Goal: Find specific page/section: Find specific page/section

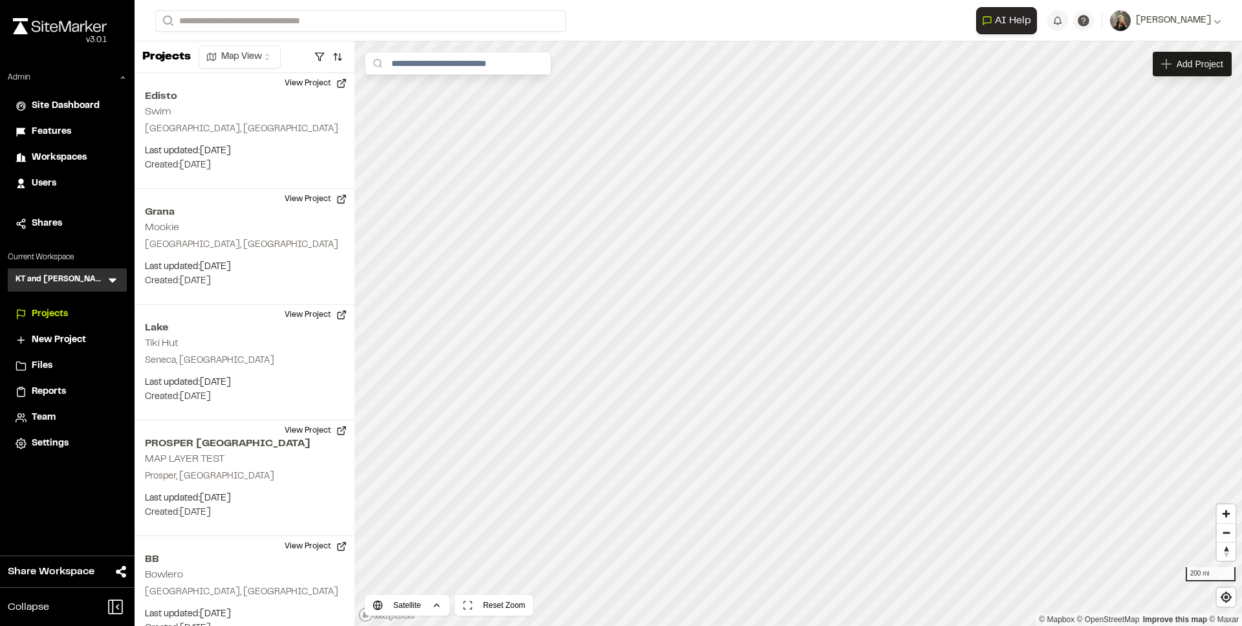
scroll to position [2256, 0]
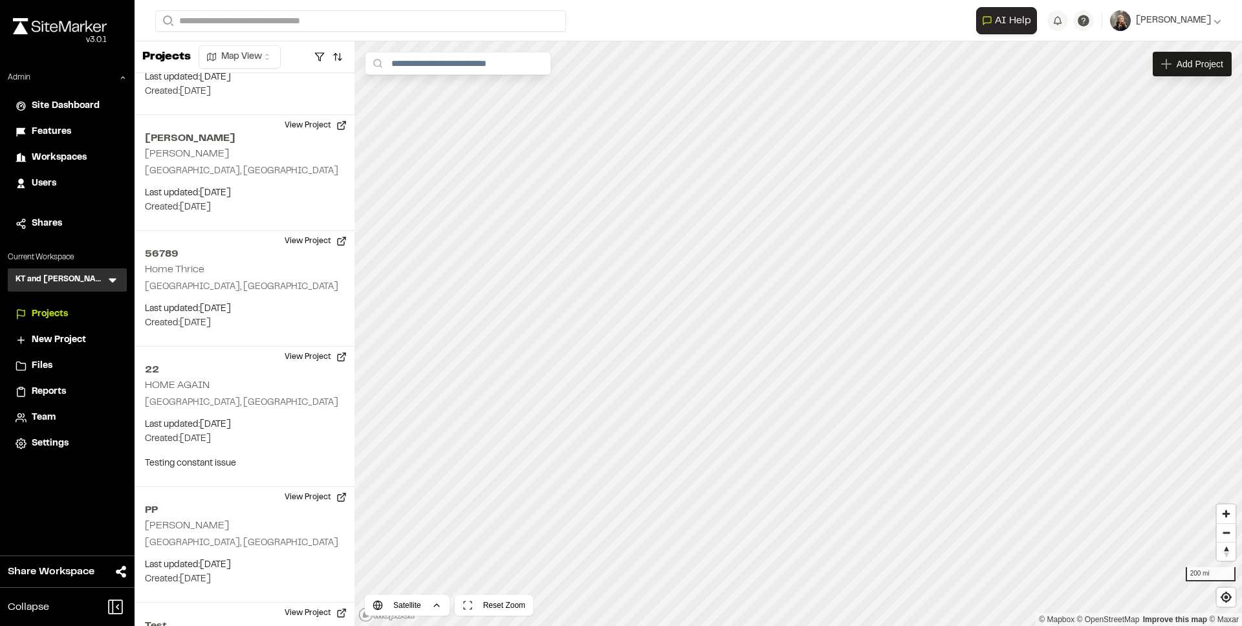
click at [115, 281] on icon at bounding box center [112, 280] width 13 height 13
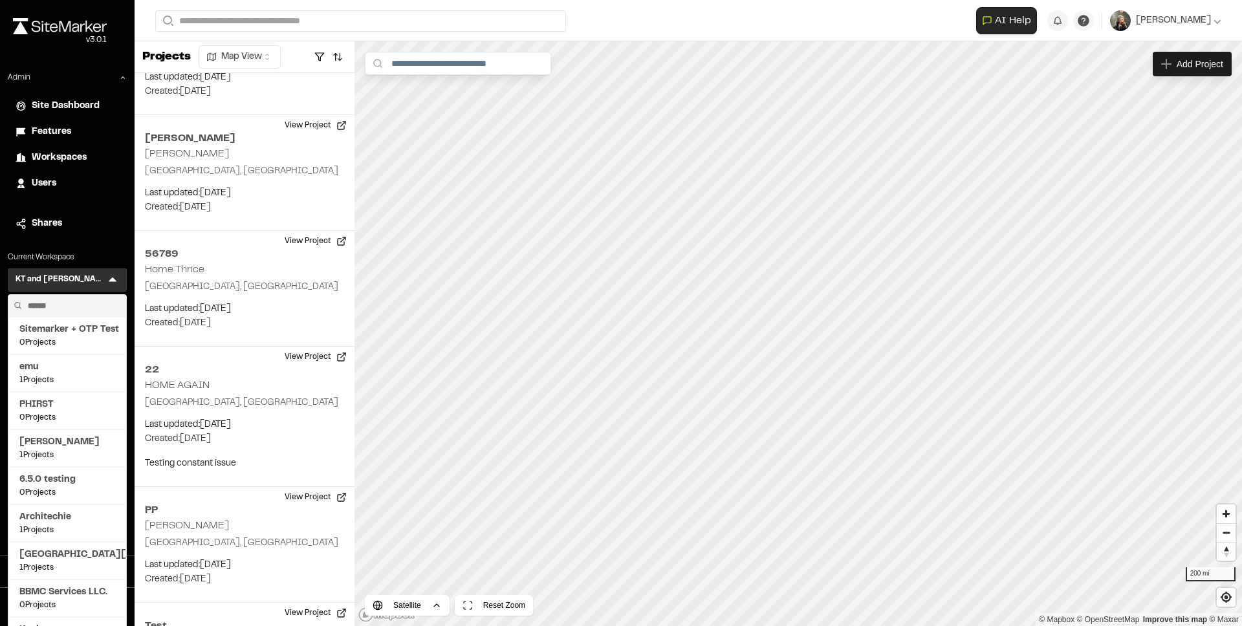
click at [50, 302] on input "text" at bounding box center [72, 306] width 98 height 22
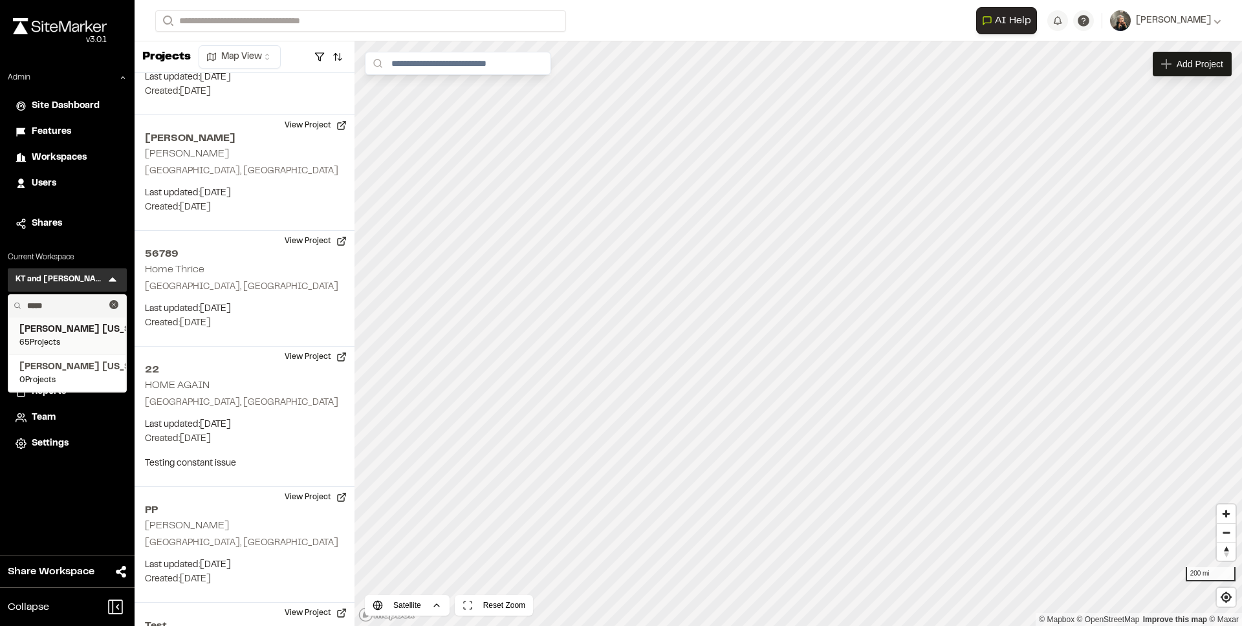
type input "*****"
click at [57, 334] on span "[PERSON_NAME] [US_STATE]" at bounding box center [67, 330] width 96 height 14
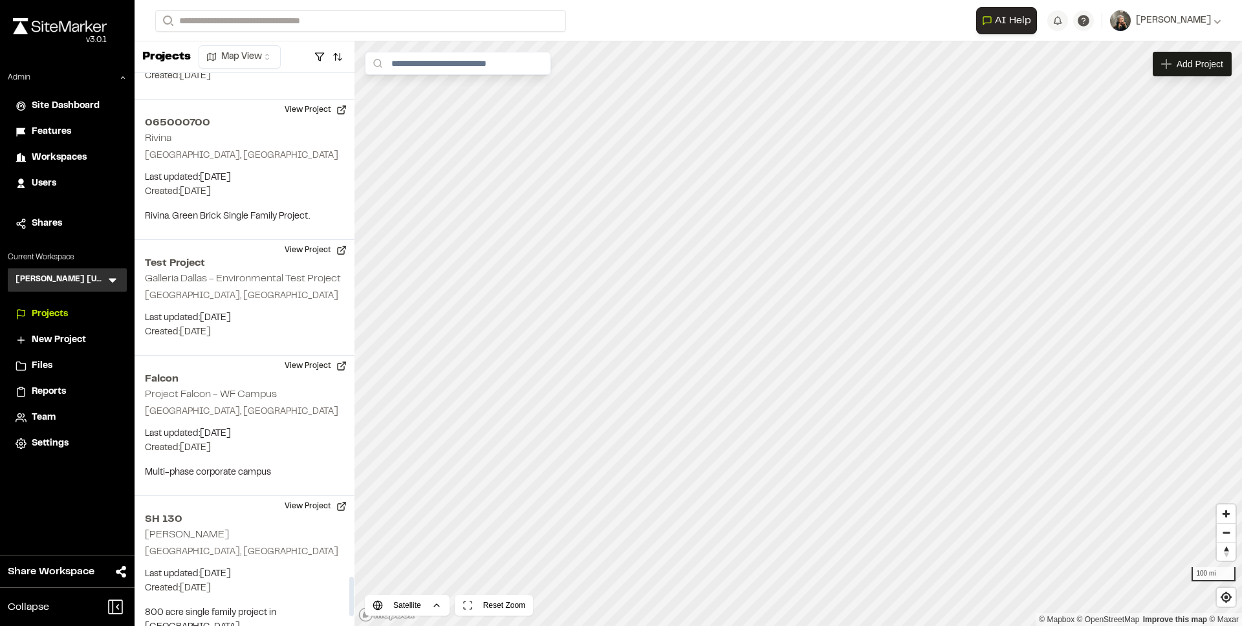
scroll to position [7119, 0]
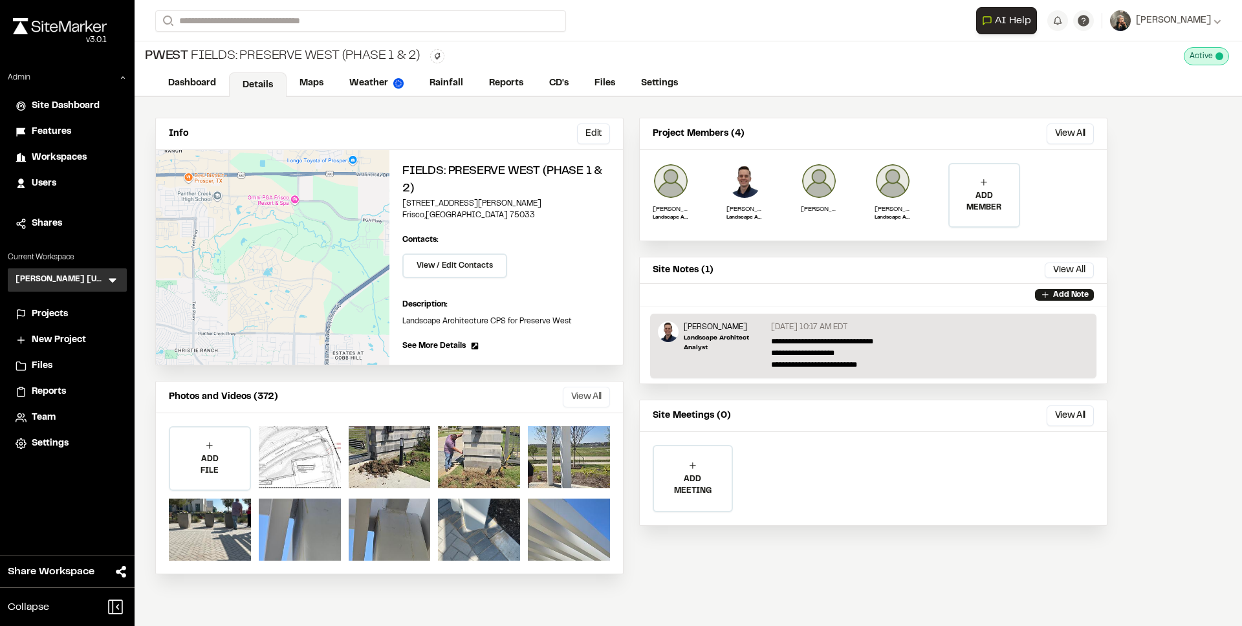
click at [577, 396] on button "View All" at bounding box center [586, 397] width 47 height 21
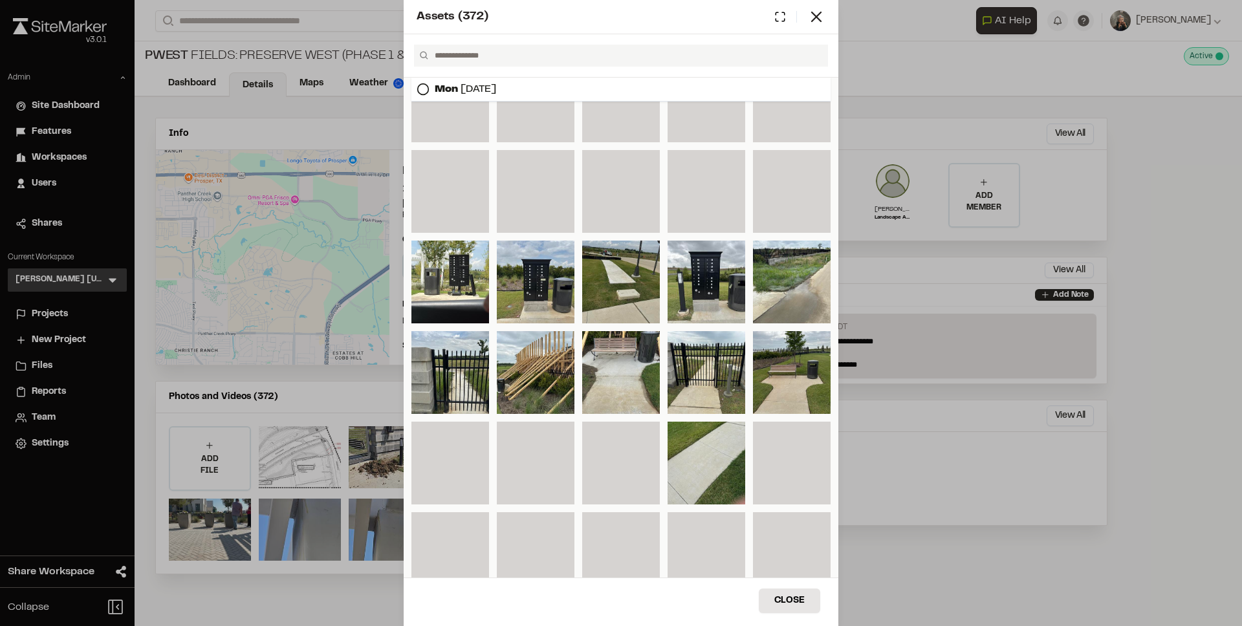
scroll to position [1471, 0]
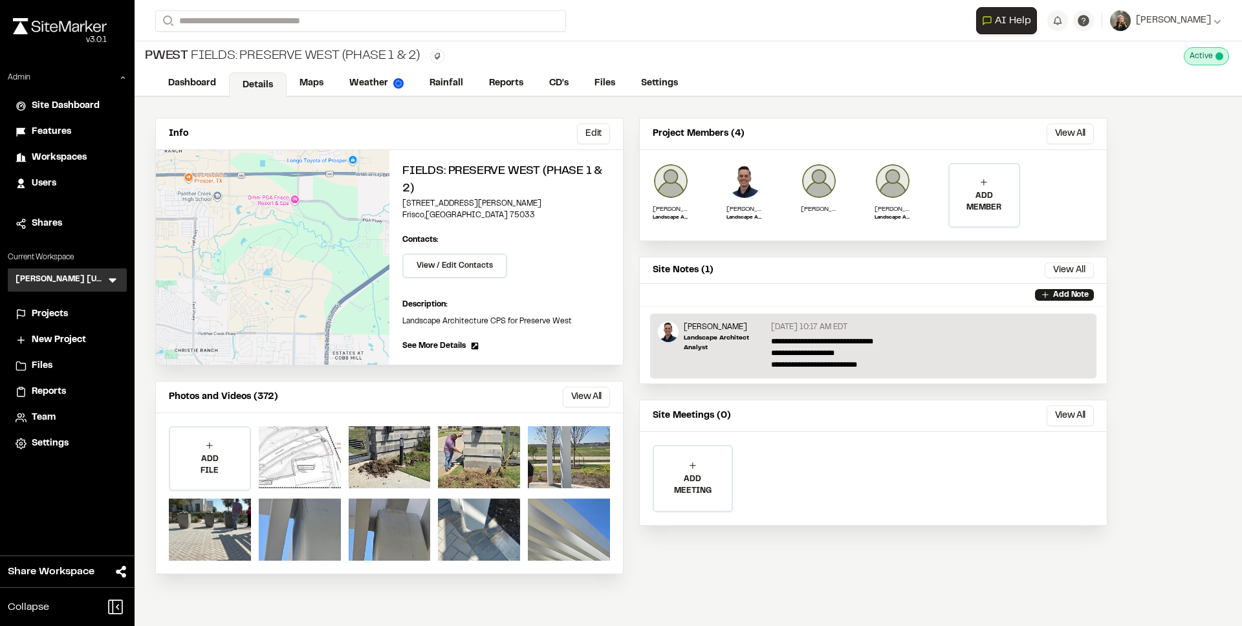
click at [290, 101] on div "Assets ( 372 ) [DATE] [DATE] [DATE] [DATE] [DATE] Close Select Download Zoom to…" at bounding box center [621, 323] width 1242 height 626
click at [308, 84] on link "Maps" at bounding box center [311, 84] width 51 height 25
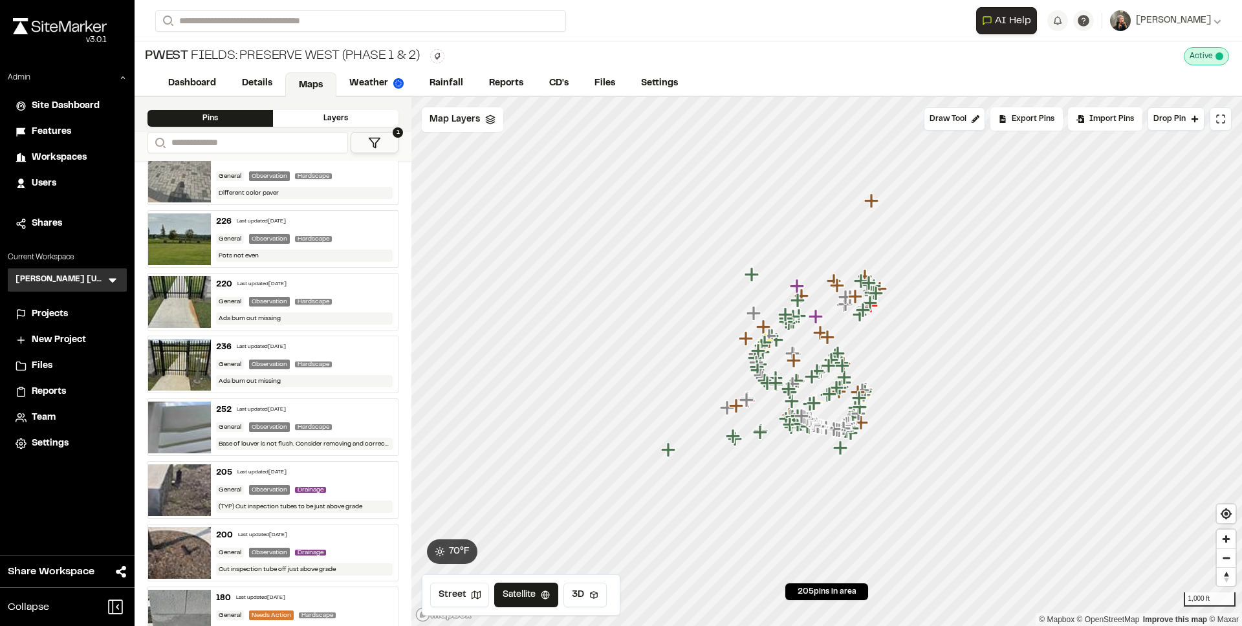
scroll to position [625, 0]
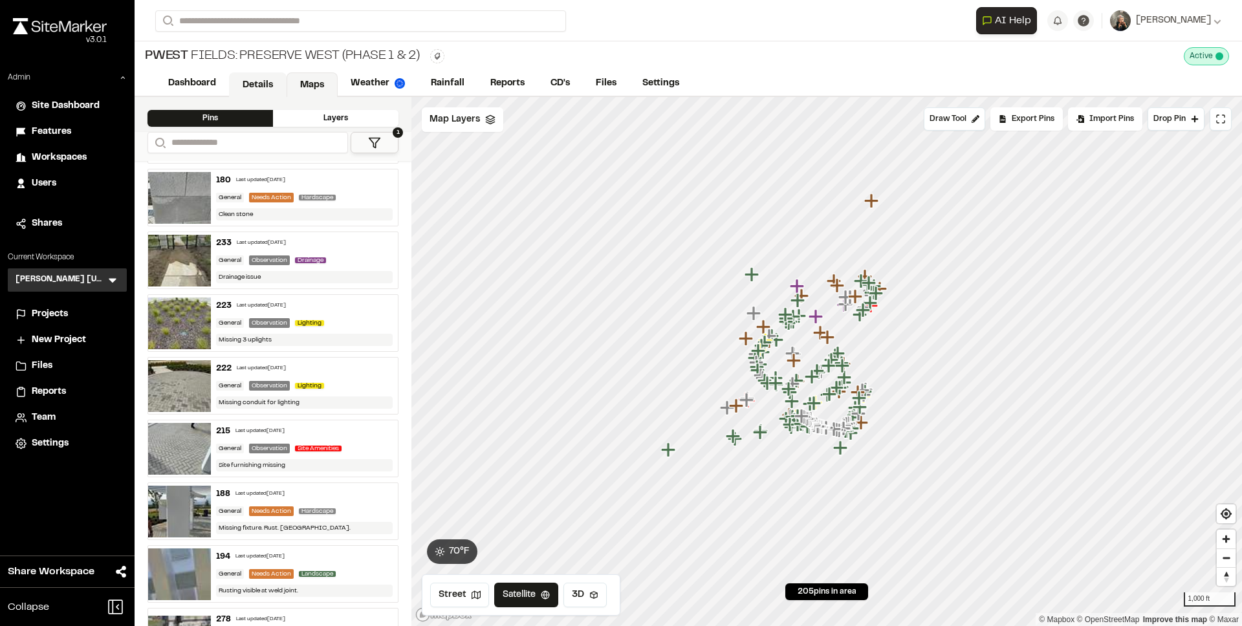
click at [239, 81] on link "Details" at bounding box center [258, 84] width 58 height 25
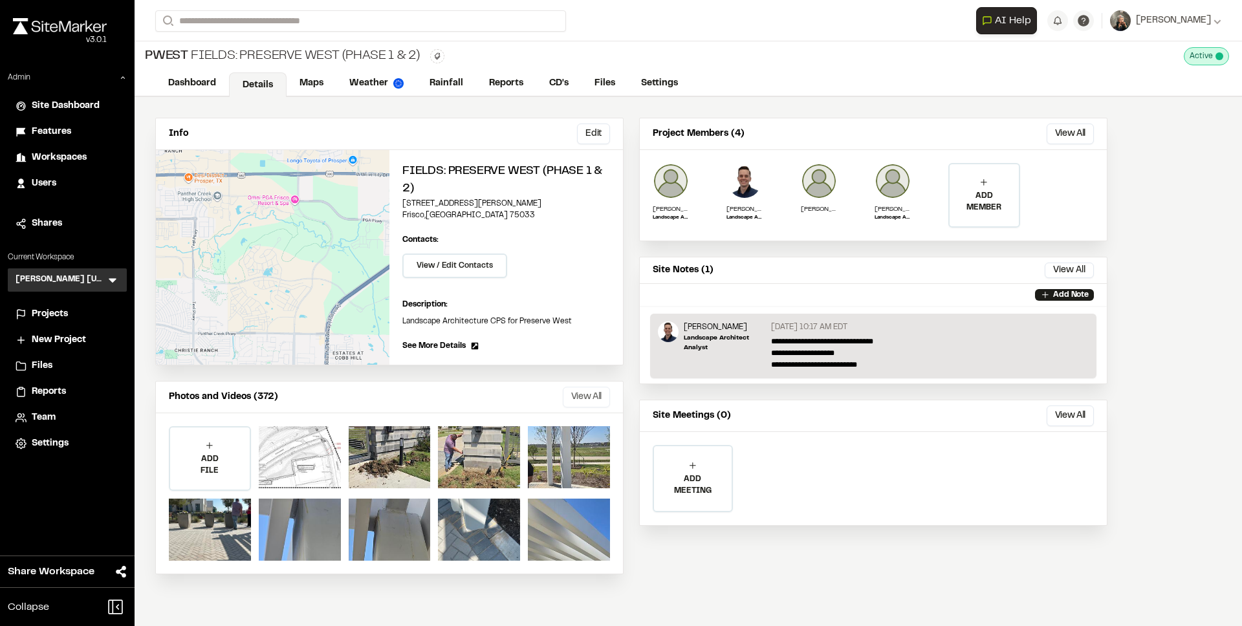
click at [587, 401] on button "View All" at bounding box center [586, 397] width 47 height 21
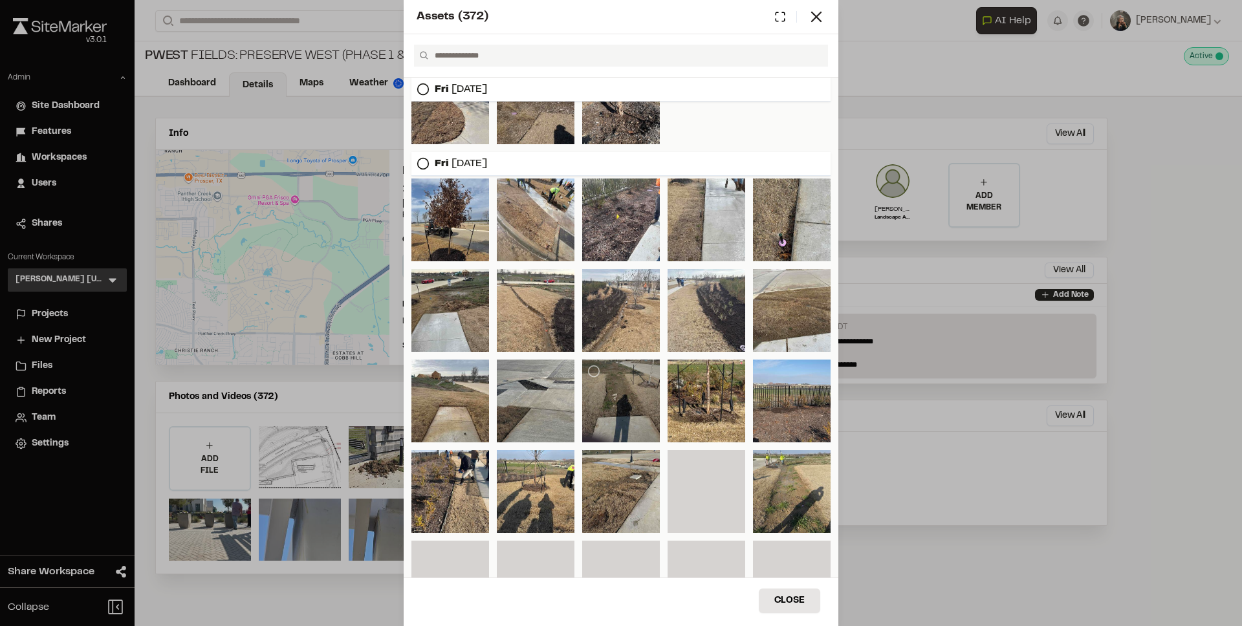
scroll to position [6380, 0]
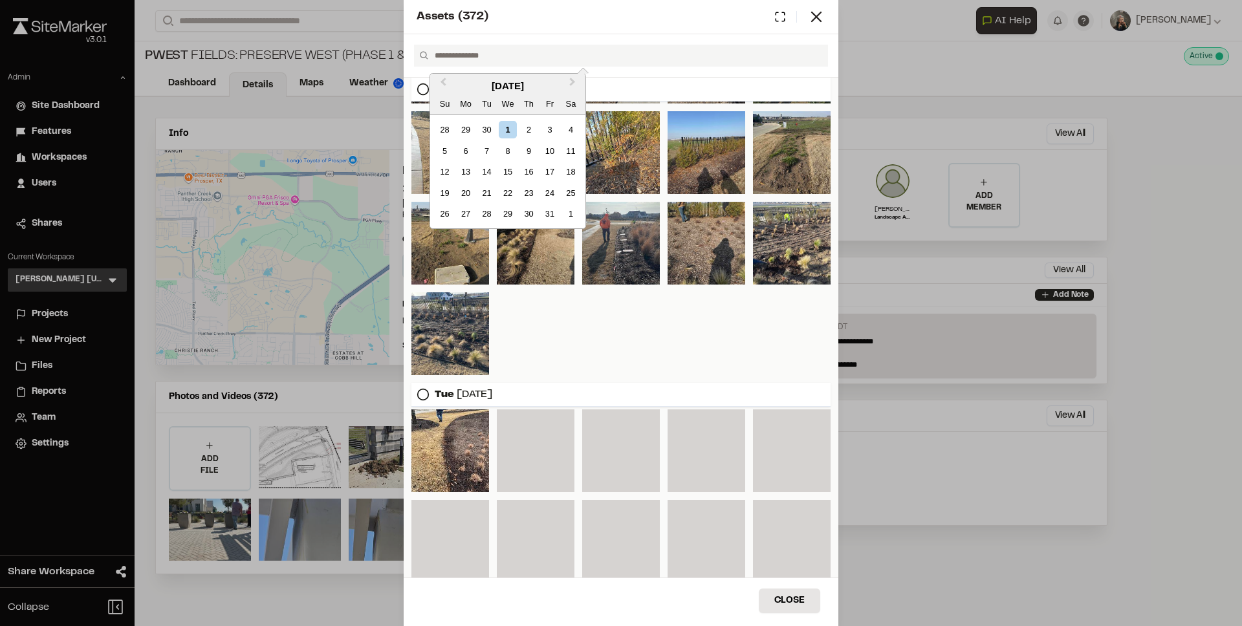
click at [466, 54] on input "text" at bounding box center [625, 56] width 393 height 22
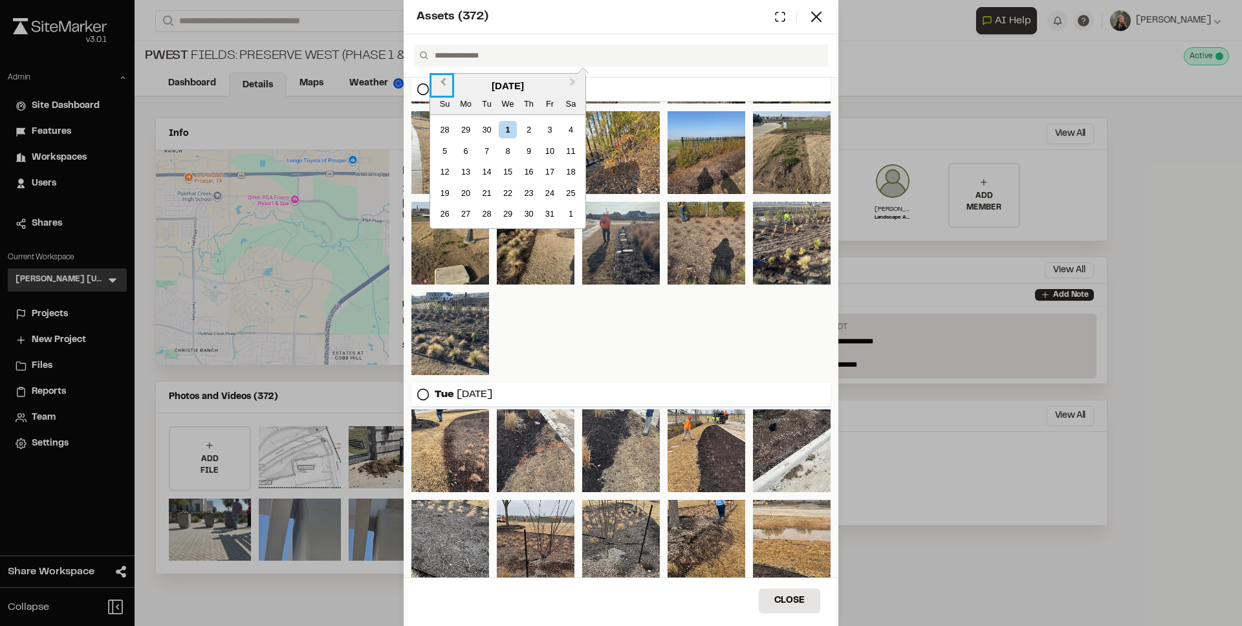
click at [447, 83] on button "Previous Month" at bounding box center [441, 85] width 21 height 21
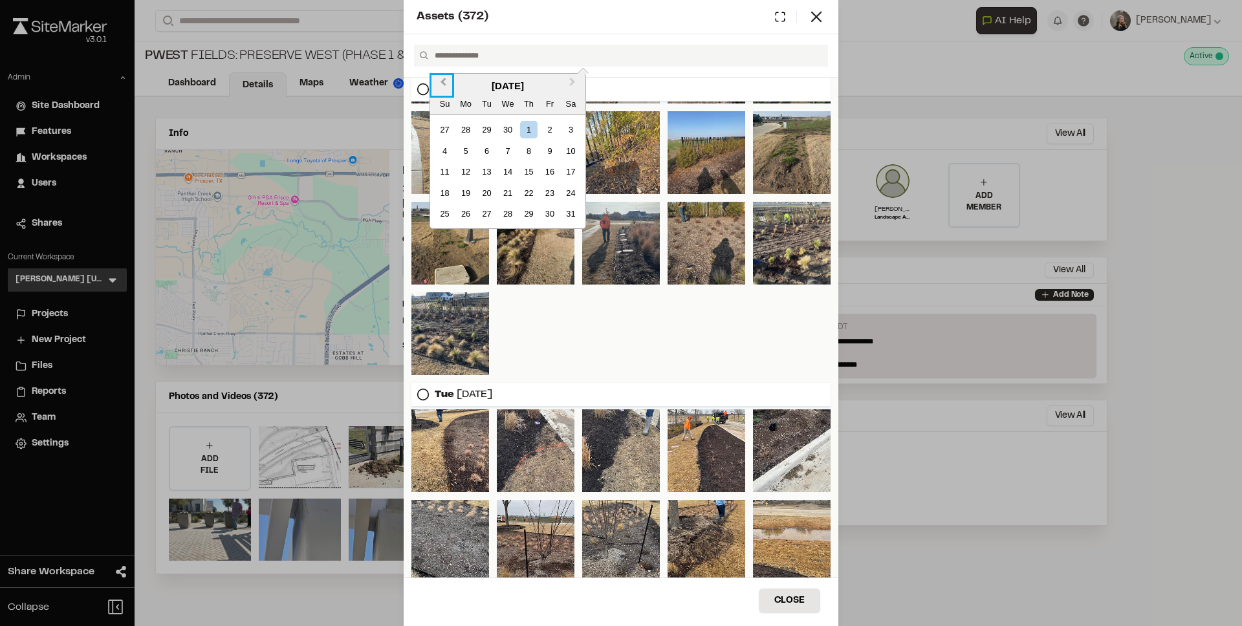
click at [447, 83] on button "Previous Month" at bounding box center [441, 85] width 21 height 21
click at [512, 151] on div "8" at bounding box center [507, 150] width 17 height 17
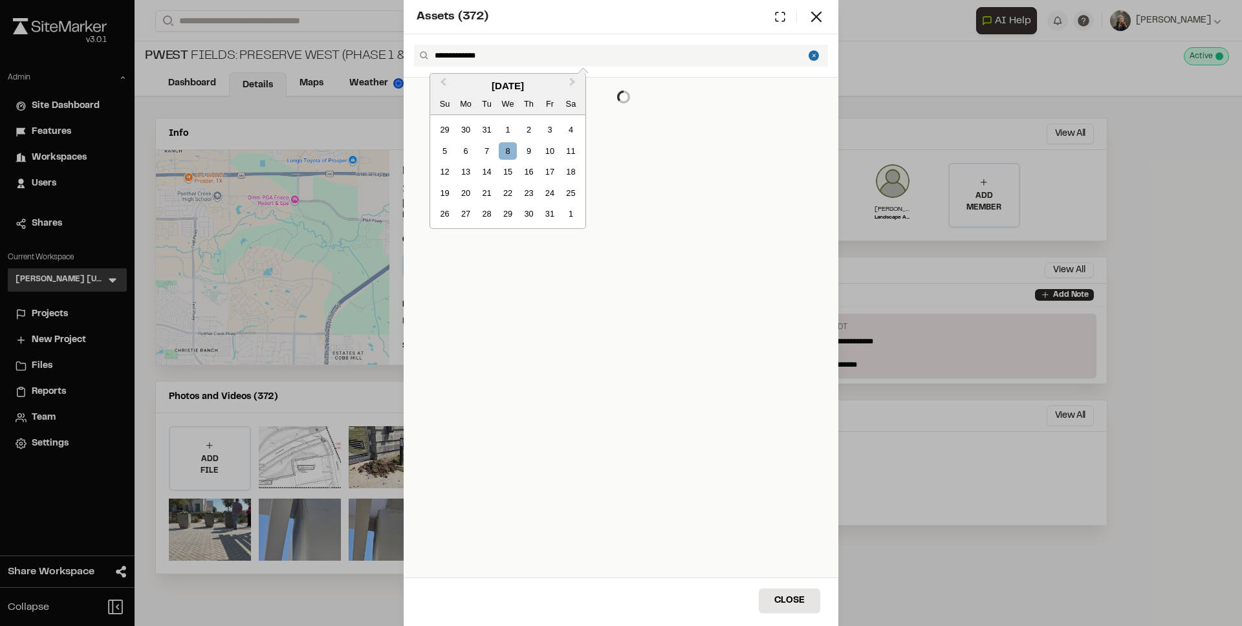
scroll to position [0, 0]
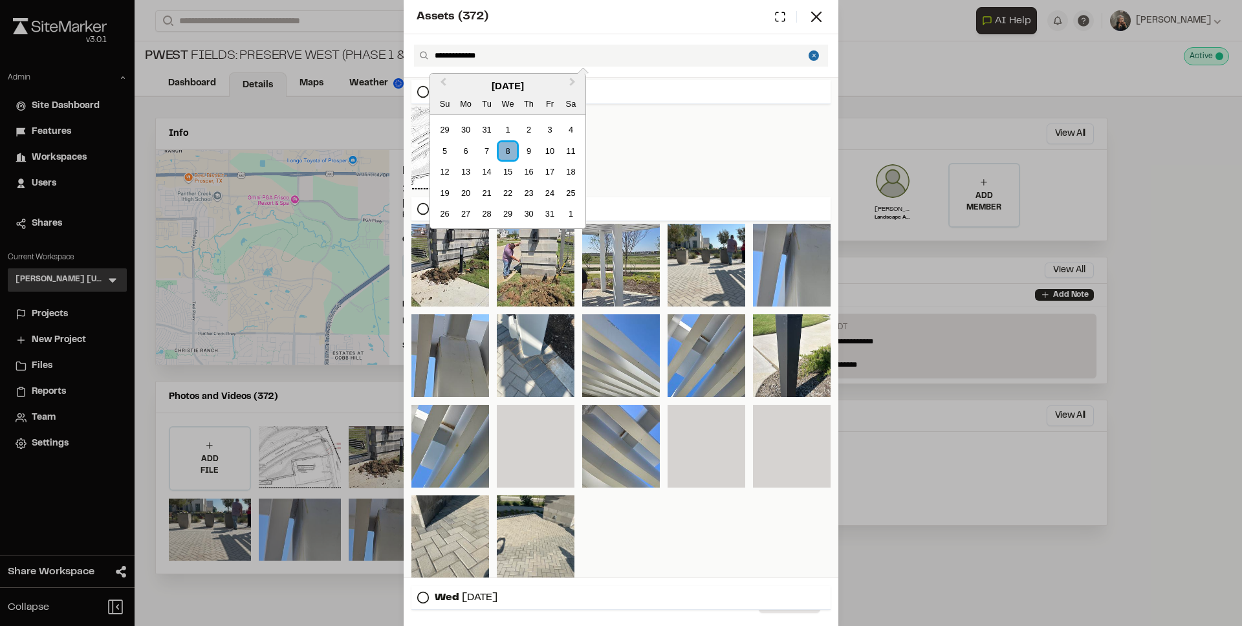
click at [512, 151] on div "8" at bounding box center [507, 150] width 17 height 17
type input "**********"
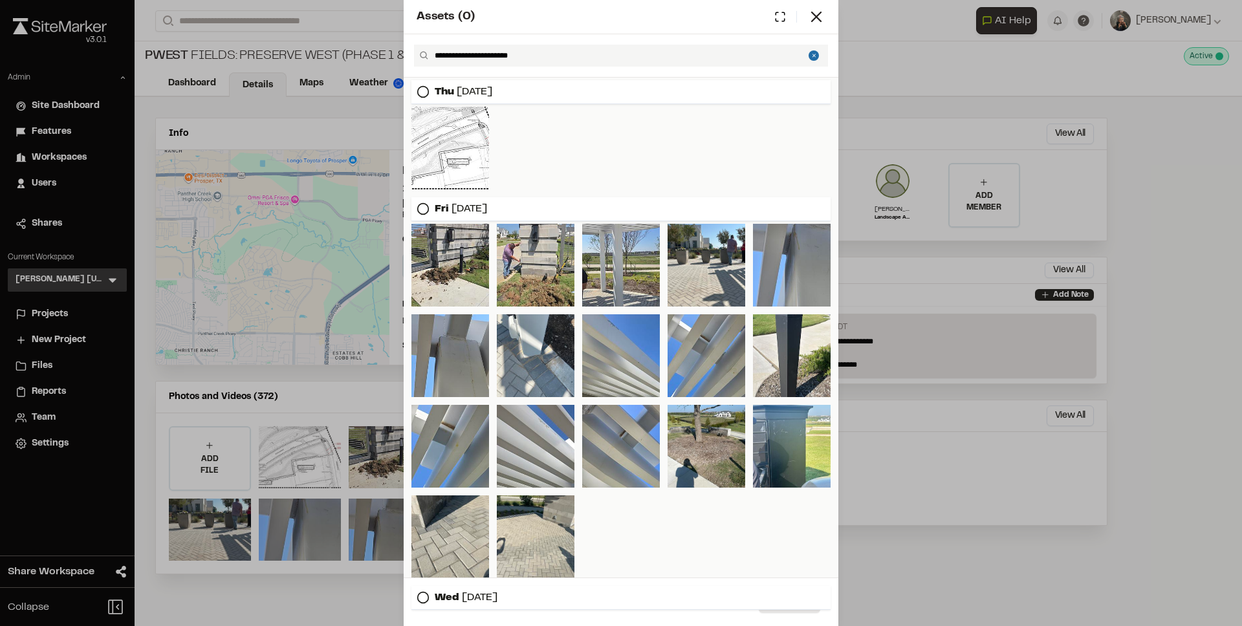
click at [812, 54] on button "Close" at bounding box center [815, 56] width 14 height 22
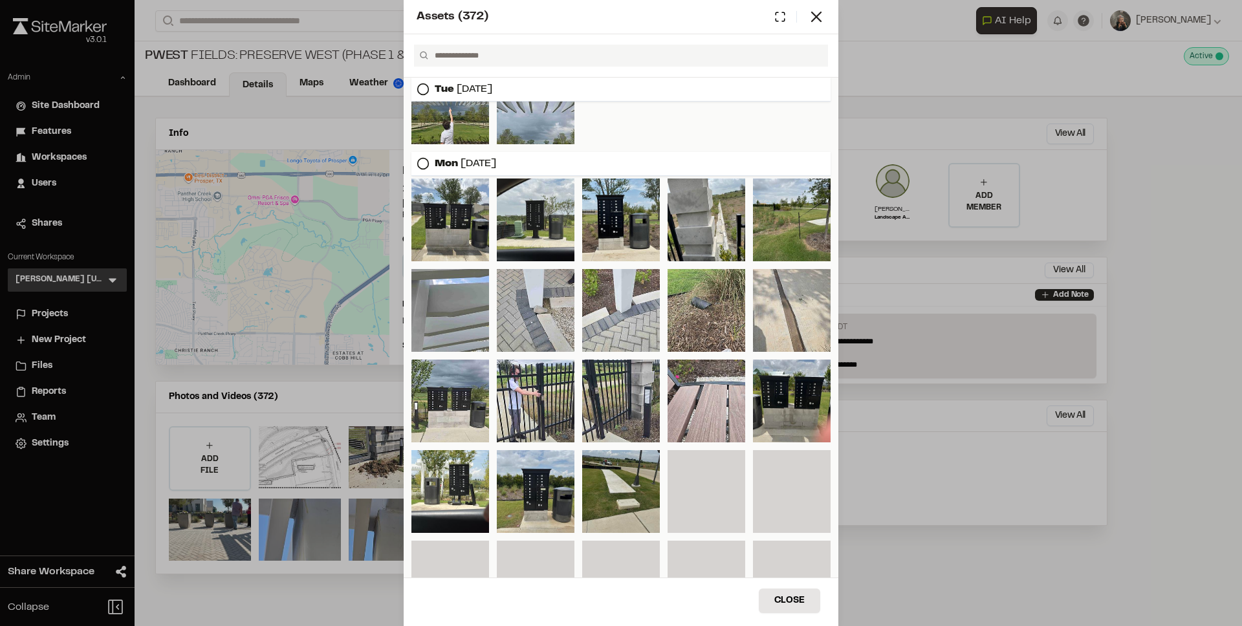
scroll to position [1573, 0]
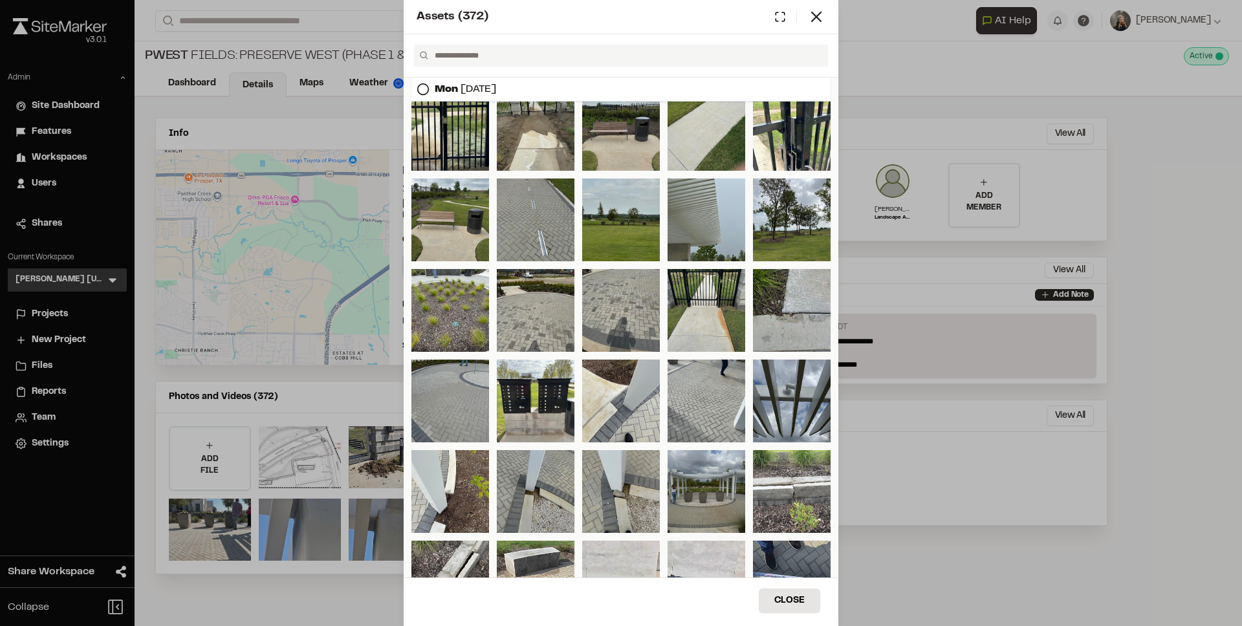
click at [646, 70] on div at bounding box center [621, 55] width 435 height 43
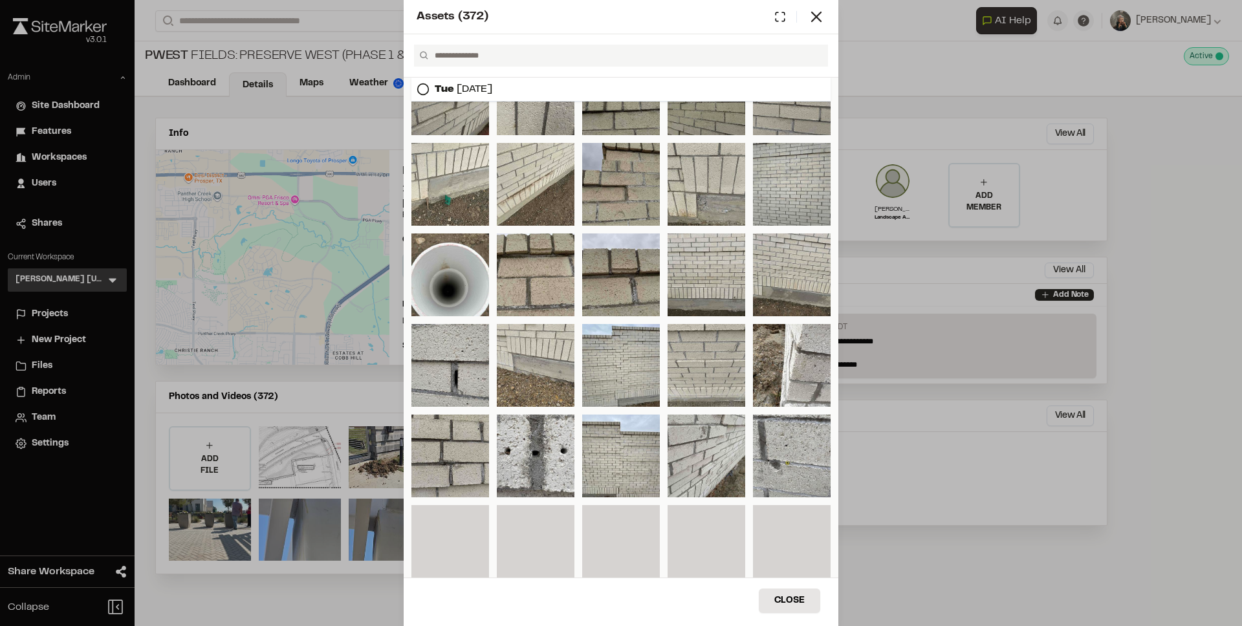
scroll to position [7323, 0]
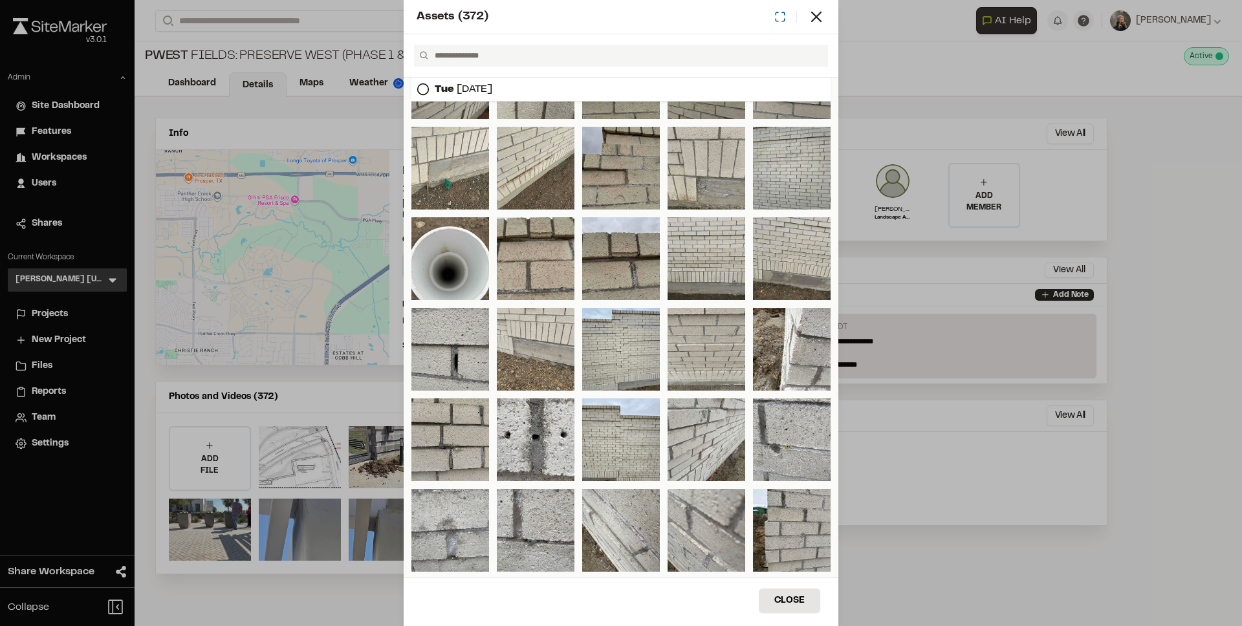
click at [781, 15] on icon at bounding box center [780, 17] width 12 height 12
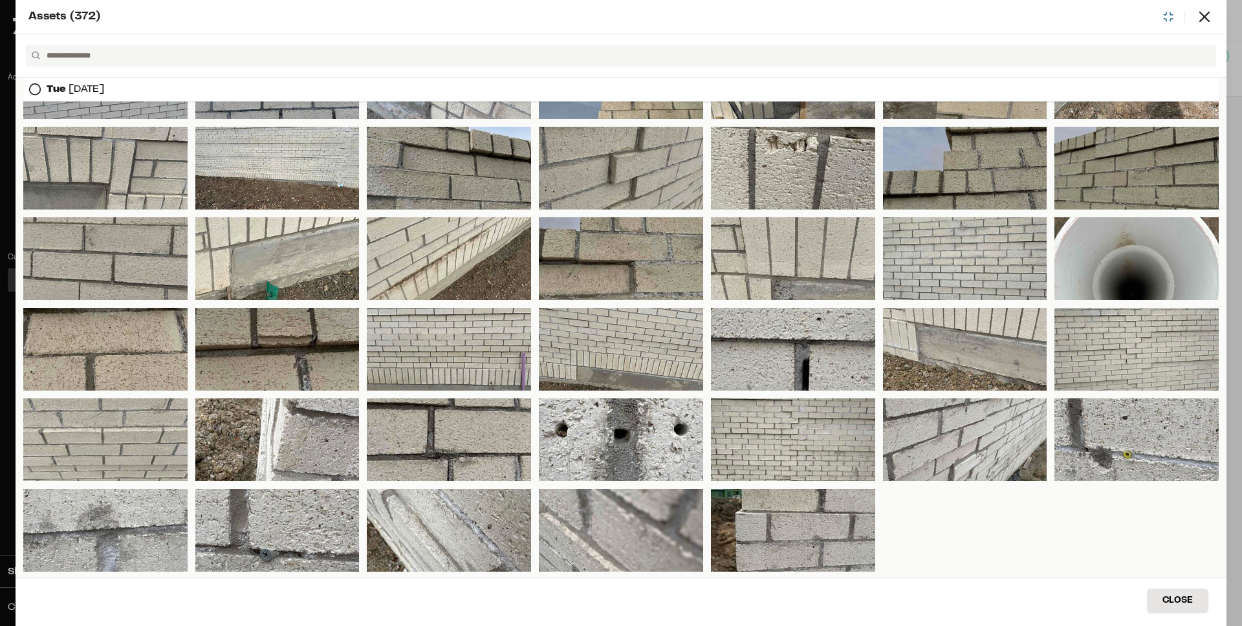
click at [1165, 17] on icon at bounding box center [1168, 17] width 12 height 12
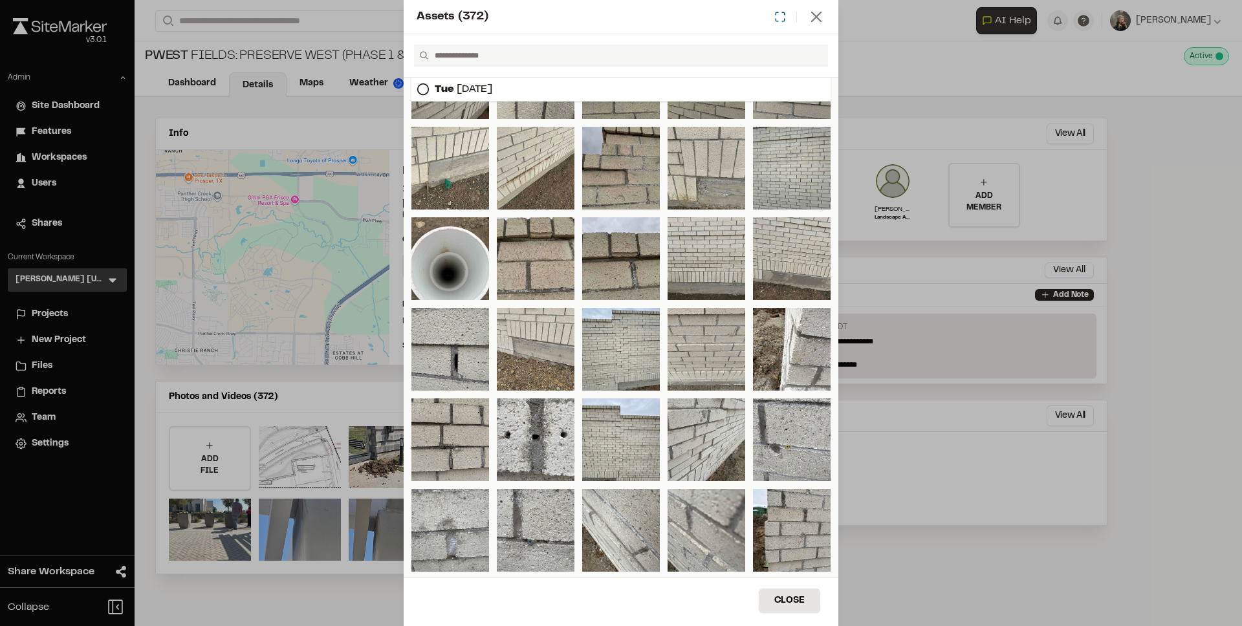
click at [817, 17] on icon at bounding box center [816, 17] width 18 height 18
